Goal: Information Seeking & Learning: Learn about a topic

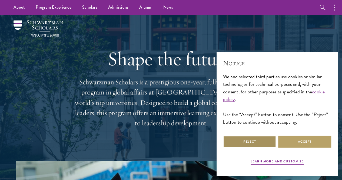
click at [258, 136] on button "Reject" at bounding box center [249, 142] width 53 height 12
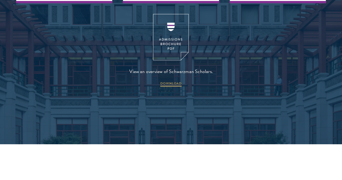
scroll to position [758, 0]
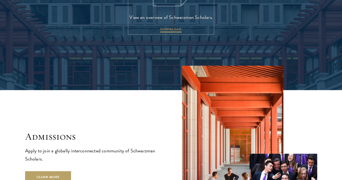
click at [152, 21] on span "View an overview of Schwarzman Scholars." at bounding box center [171, 17] width 84 height 8
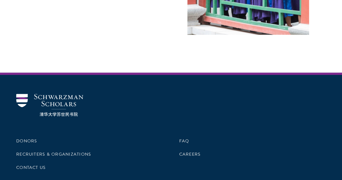
scroll to position [1590, 0]
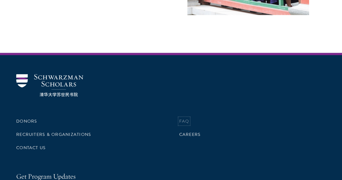
click at [179, 118] on link "FAQ" at bounding box center [184, 121] width 10 height 6
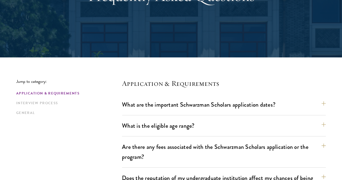
scroll to position [135, 0]
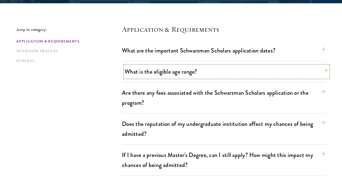
click at [224, 74] on button "What is the eligible age range?" at bounding box center [227, 71] width 204 height 12
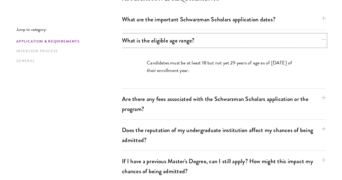
scroll to position [167, 0]
click at [239, 83] on div "Candidates must be at least 18 but not yet 29 years of age as of August 1 of th…" at bounding box center [224, 69] width 187 height 37
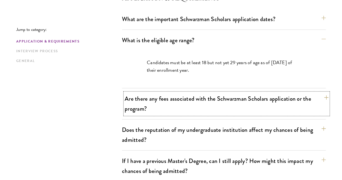
click at [229, 93] on button "Are there any fees associated with the Schwarzman Scholars application or the p…" at bounding box center [227, 104] width 204 height 22
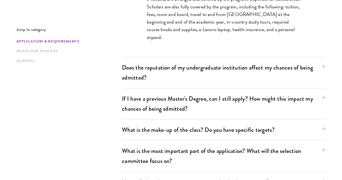
scroll to position [277, 0]
click at [143, 73] on button "Does the reputation of my undergraduate institution affect my chances of being …" at bounding box center [227, 72] width 204 height 22
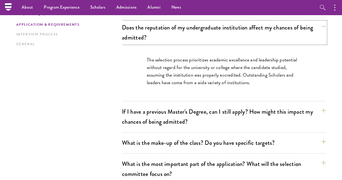
scroll to position [231, 0]
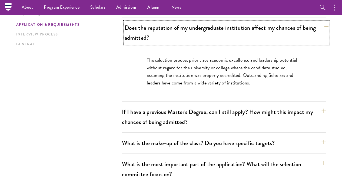
click at [187, 29] on button "Does the reputation of my undergraduate institution affect my chances of being …" at bounding box center [227, 33] width 204 height 22
